Goal: Information Seeking & Learning: Learn about a topic

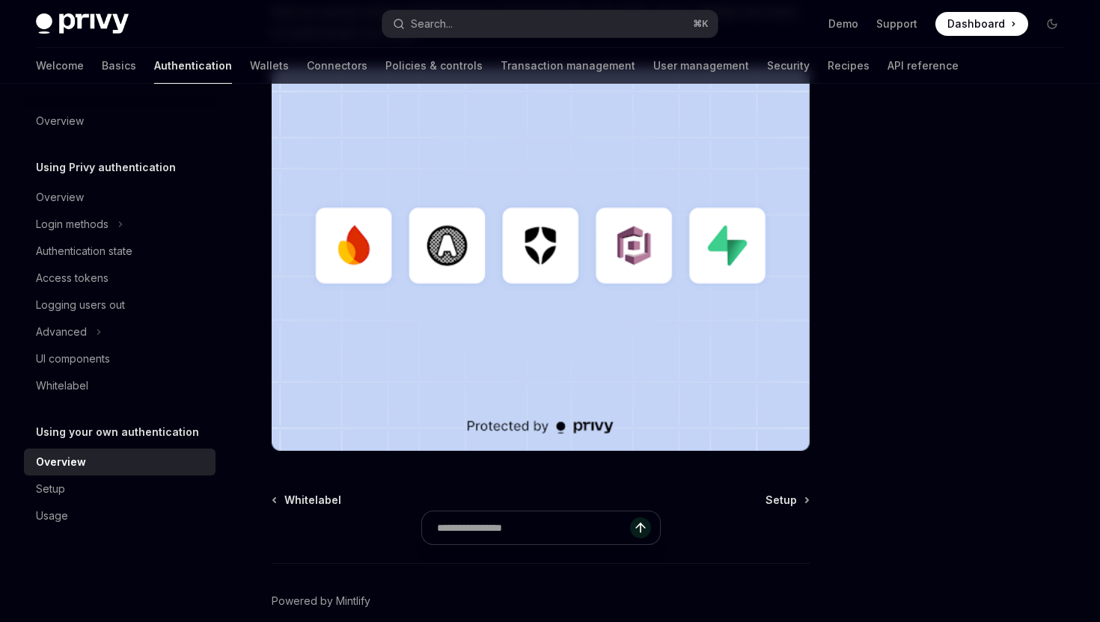
scroll to position [248, 0]
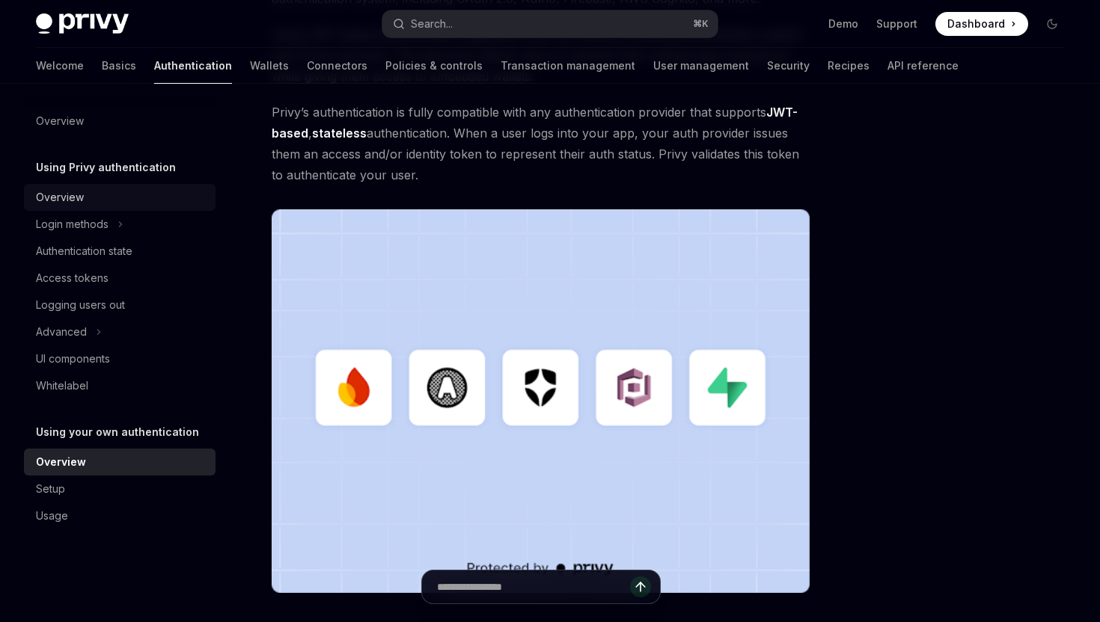
click at [70, 195] on div "Overview" at bounding box center [60, 197] width 48 height 18
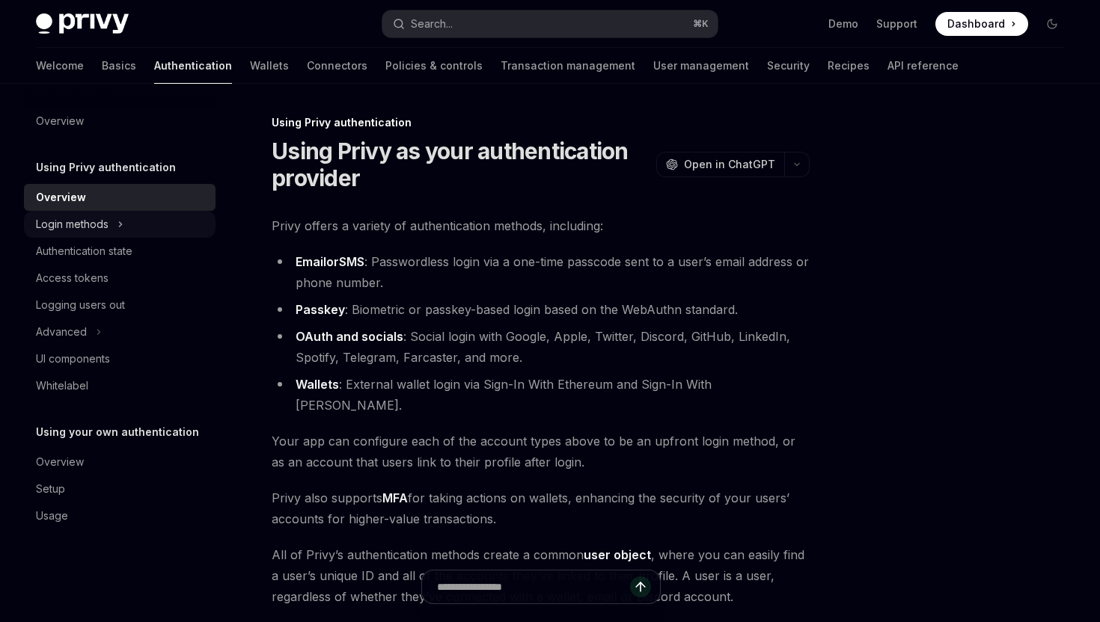
click at [104, 230] on div "Login methods" at bounding box center [72, 224] width 73 height 18
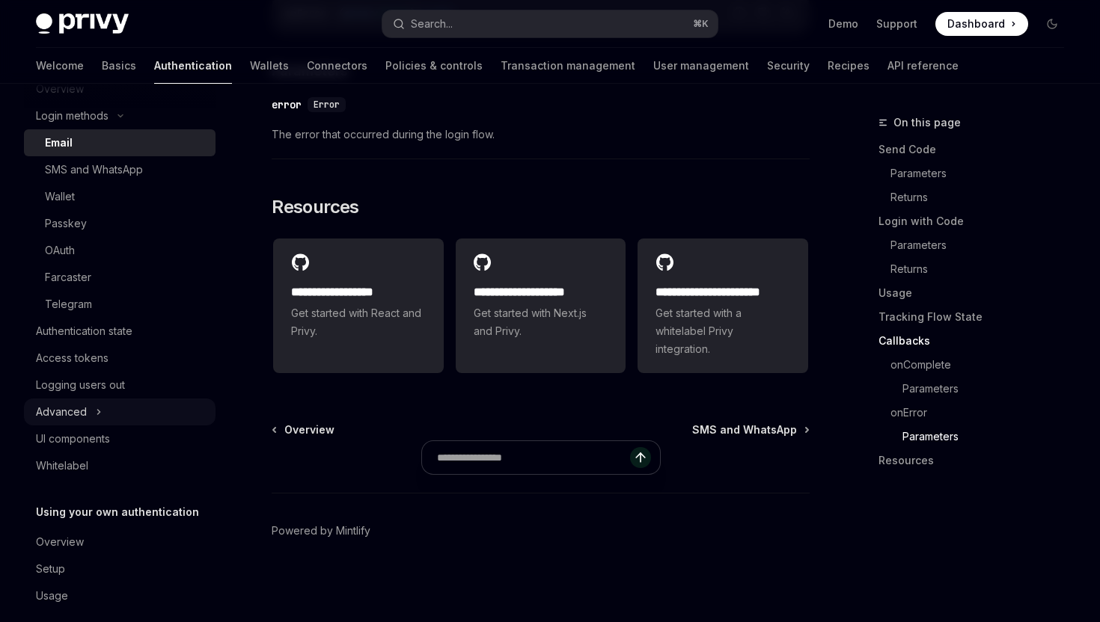
scroll to position [126, 0]
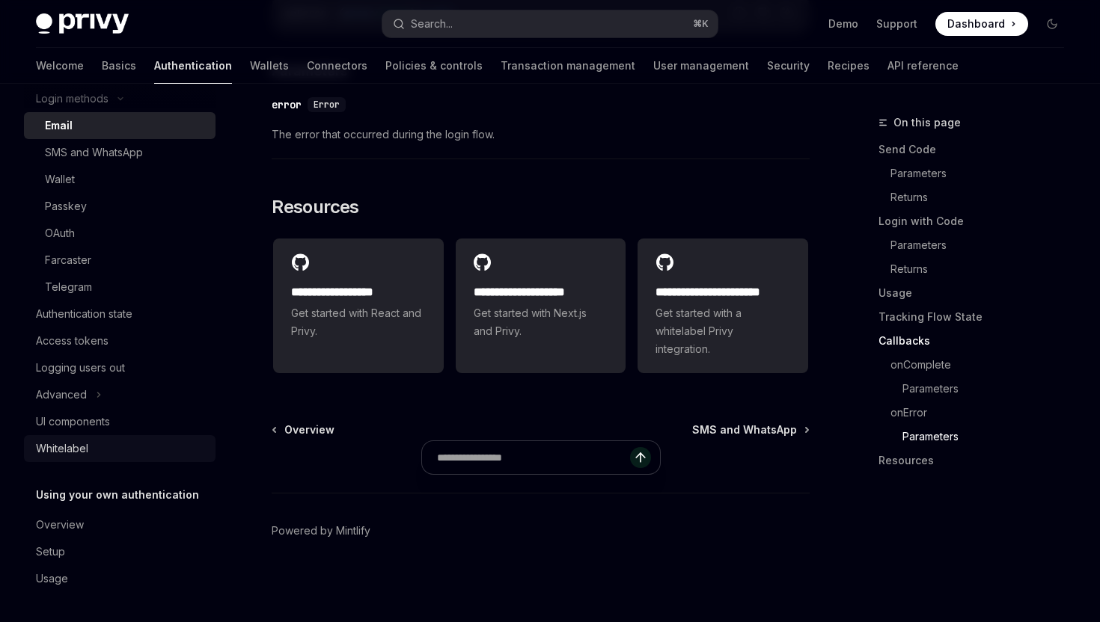
click at [82, 445] on div "Whitelabel" at bounding box center [62, 449] width 52 height 18
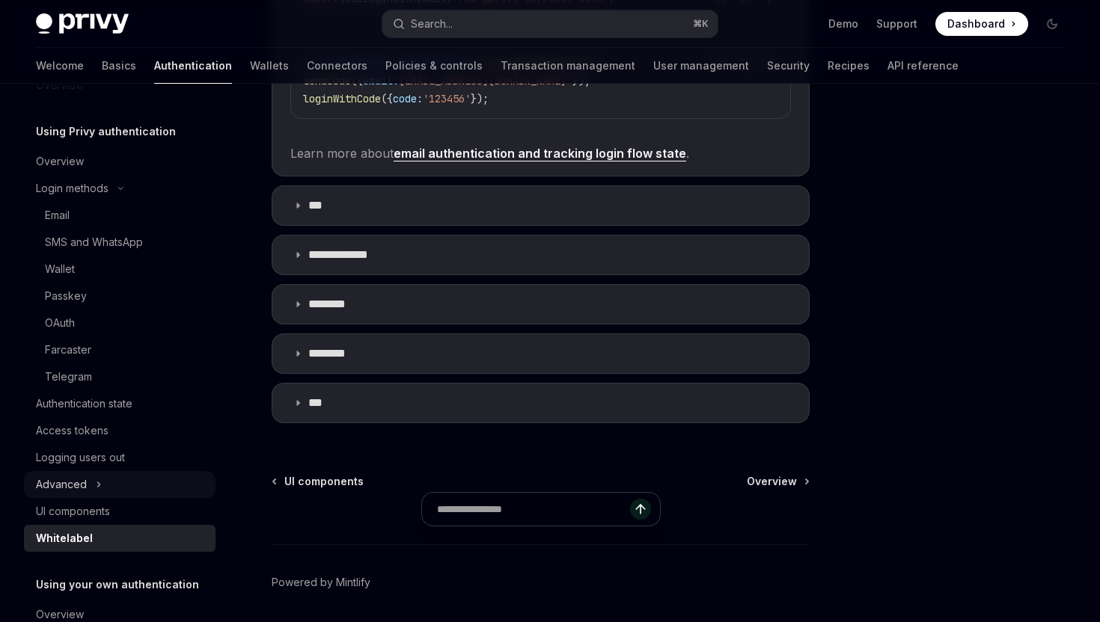
scroll to position [19, 0]
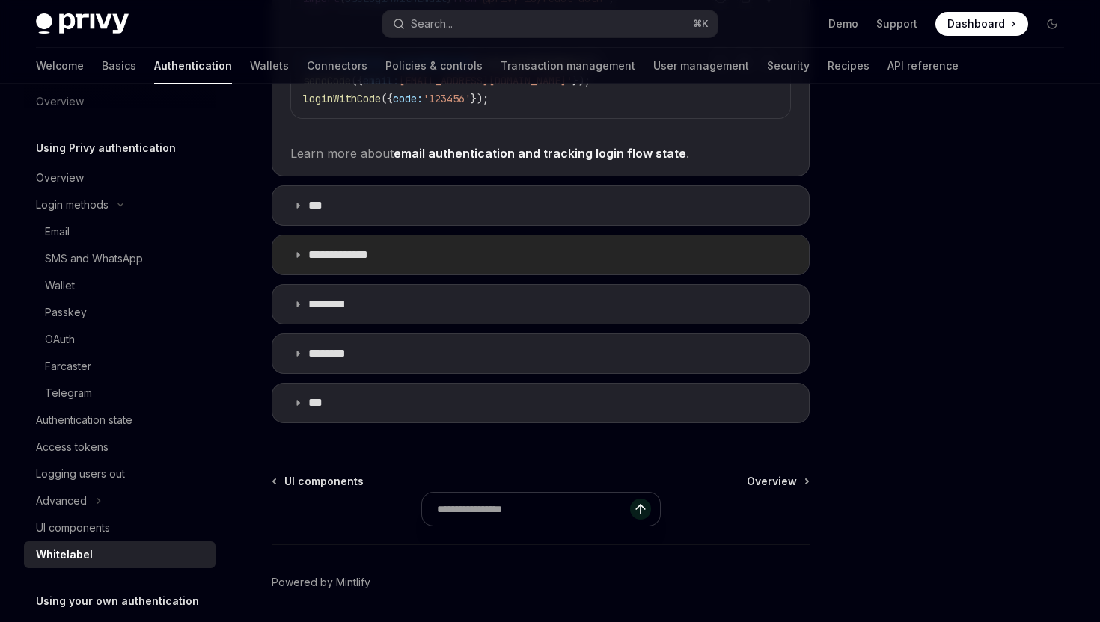
click at [313, 260] on p "**********" at bounding box center [344, 255] width 73 height 15
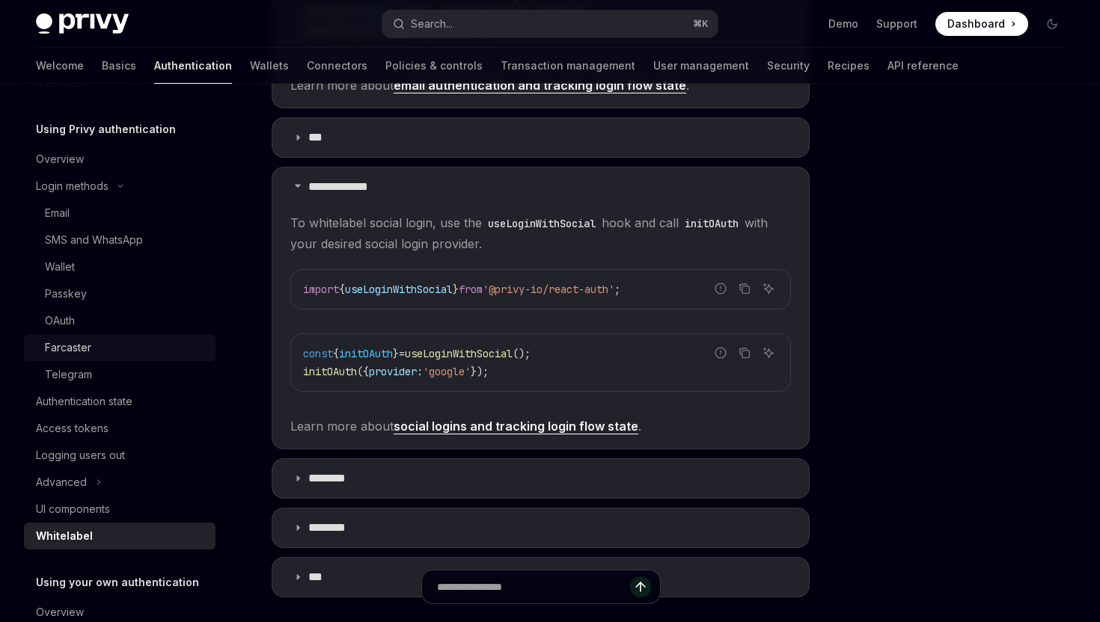
scroll to position [37, 0]
click at [92, 328] on div "OAuth" at bounding box center [126, 322] width 162 height 18
type textarea "*"
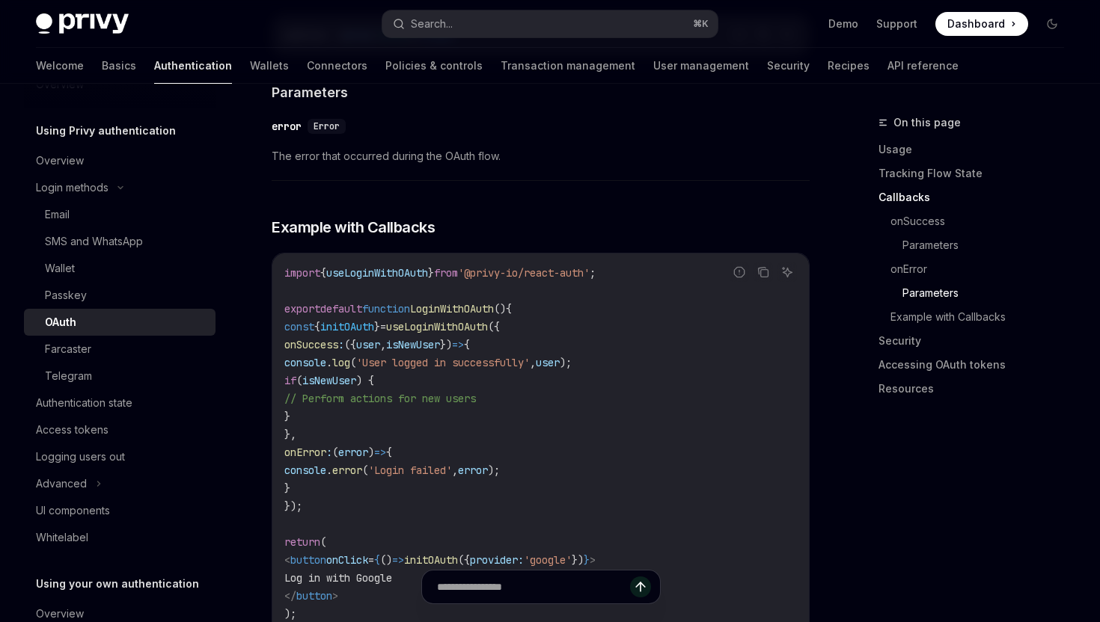
scroll to position [2601, 0]
